Goal: Task Accomplishment & Management: Complete application form

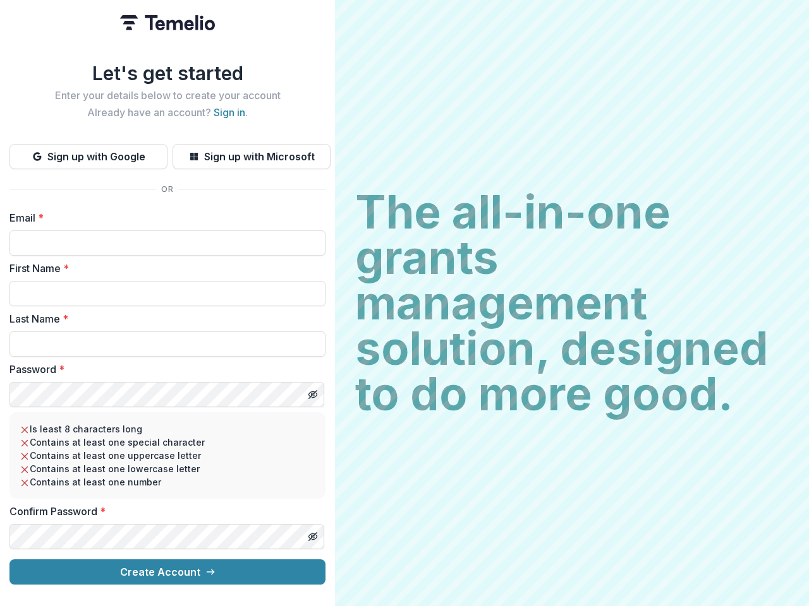
click at [404, 303] on h2 "The all-in-one grants management solution, designed to do more good." at bounding box center [571, 303] width 433 height 227
click at [88, 152] on button "Sign up with Google" at bounding box center [88, 156] width 158 height 25
click at [251, 152] on button "Sign up with Microsoft" at bounding box center [251, 156] width 158 height 25
click at [312, 391] on line "Toggle password visibility" at bounding box center [313, 395] width 8 height 8
click at [312, 533] on line "Toggle password visibility" at bounding box center [313, 537] width 8 height 8
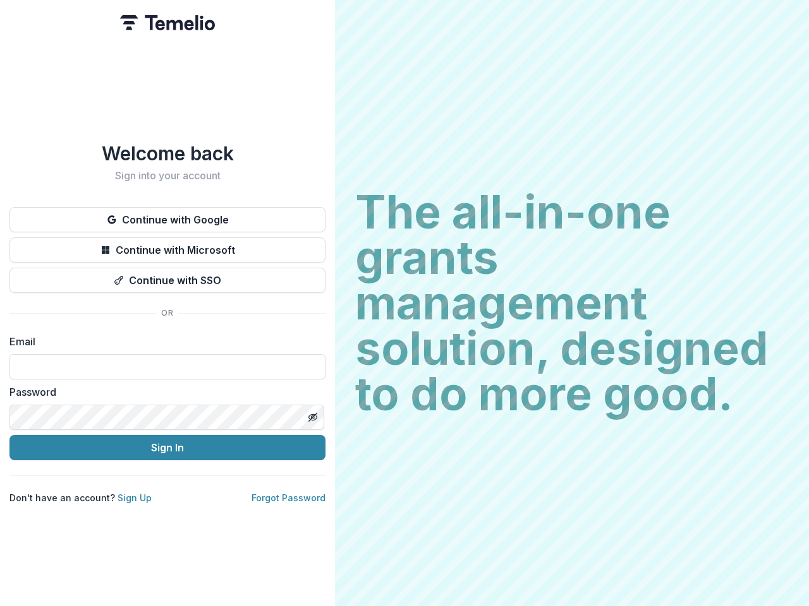
click at [404, 303] on h2 "The all-in-one grants management solution, designed to do more good." at bounding box center [571, 303] width 433 height 227
click at [167, 215] on button "Continue with Google" at bounding box center [167, 219] width 316 height 25
click at [167, 245] on button "Continue with Microsoft" at bounding box center [167, 250] width 316 height 25
click at [167, 275] on button "Continue with SSO" at bounding box center [167, 280] width 316 height 25
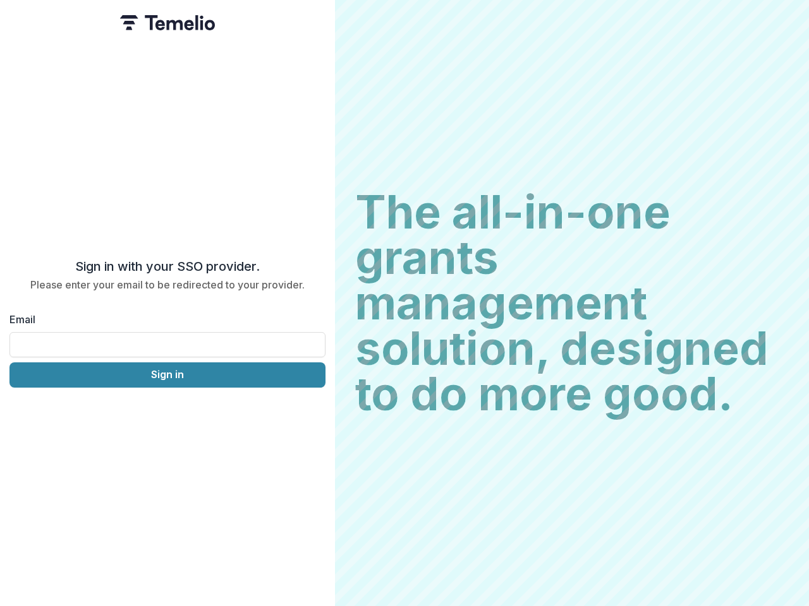
click at [312, 413] on div "Sign in with your SSO provider. Please enter your email to be redirected to you…" at bounding box center [167, 303] width 335 height 606
